Goal: Task Accomplishment & Management: Manage account settings

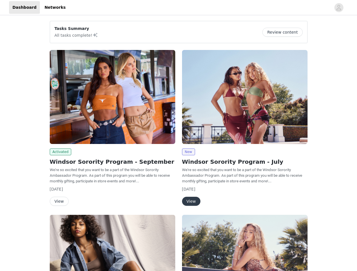
click at [178, 136] on div "New Windsor Sorority Program - July We're so excited that you want to be a part…" at bounding box center [244, 129] width 132 height 165
click at [178, 8] on div at bounding box center [200, 7] width 262 height 13
click at [339, 8] on icon "avatar" at bounding box center [338, 7] width 5 height 9
click at [284, 32] on div "Tasks Summary All tasks complete! Review content Activated Windsor Sorority Pro…" at bounding box center [178, 207] width 357 height 383
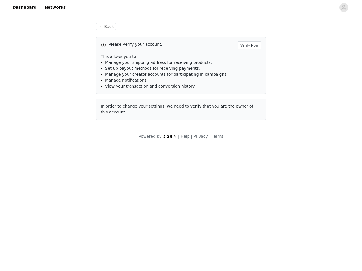
click at [60, 152] on body "Dashboard Networks Back Please verify your account. Verify Now This allows you …" at bounding box center [181, 135] width 362 height 271
click at [59, 201] on body "Dashboard Networks Back Please verify your account. Verify Now This allows you …" at bounding box center [181, 135] width 362 height 271
click at [245, 97] on div "Please verify your account. Verify Now This allows you to: Manage your shipping…" at bounding box center [181, 78] width 170 height 83
click at [188, 152] on body "Dashboard Networks Back Please verify your account. Verify Now This allows you …" at bounding box center [181, 135] width 362 height 271
click at [191, 201] on body "Dashboard Networks Back Please verify your account. Verify Now This allows you …" at bounding box center [181, 135] width 362 height 271
